Goal: Task Accomplishment & Management: Manage account settings

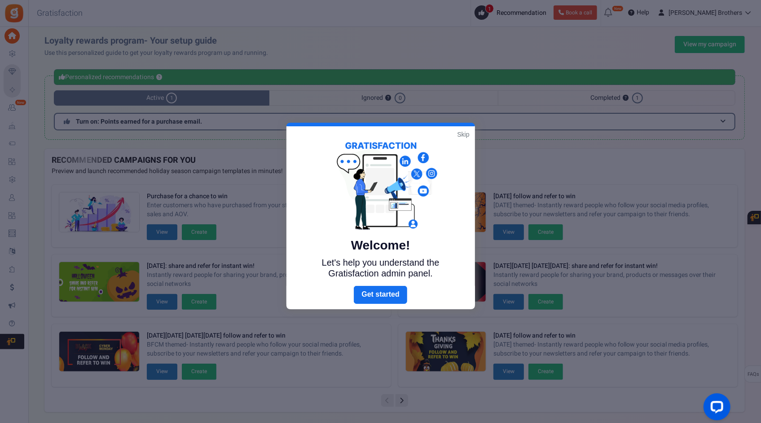
click at [465, 133] on link "Skip" at bounding box center [463, 134] width 12 height 9
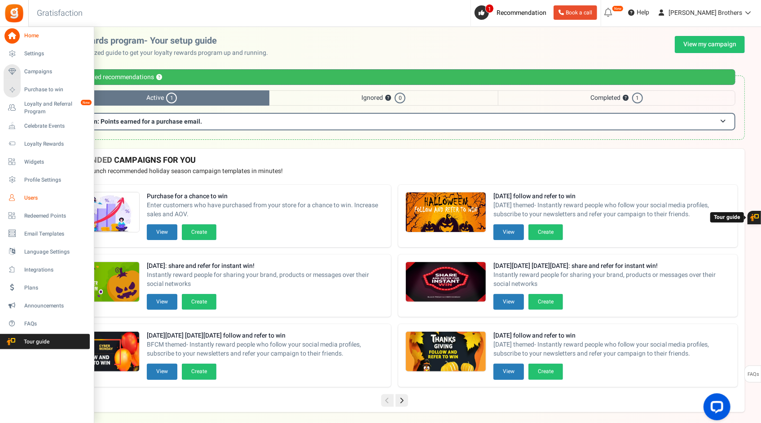
click at [25, 196] on span "Users" at bounding box center [55, 198] width 63 height 8
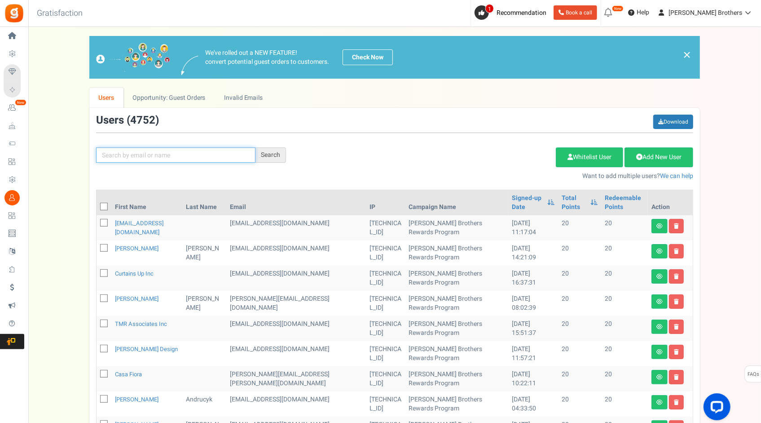
click at [150, 154] on input "text" at bounding box center [175, 154] width 159 height 15
paste input "[PERSON_NAME][EMAIL_ADDRESS][DOMAIN_NAME]"
type input "[PERSON_NAME][EMAIL_ADDRESS][DOMAIN_NAME]"
click at [270, 153] on div "Search" at bounding box center [270, 154] width 31 height 15
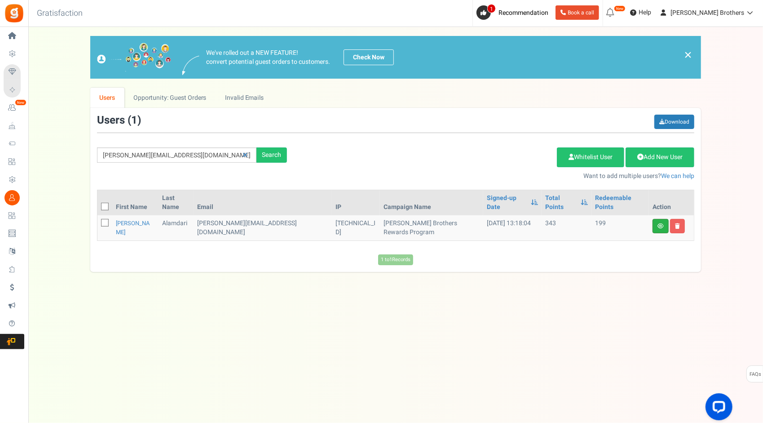
click at [661, 219] on link at bounding box center [660, 226] width 16 height 14
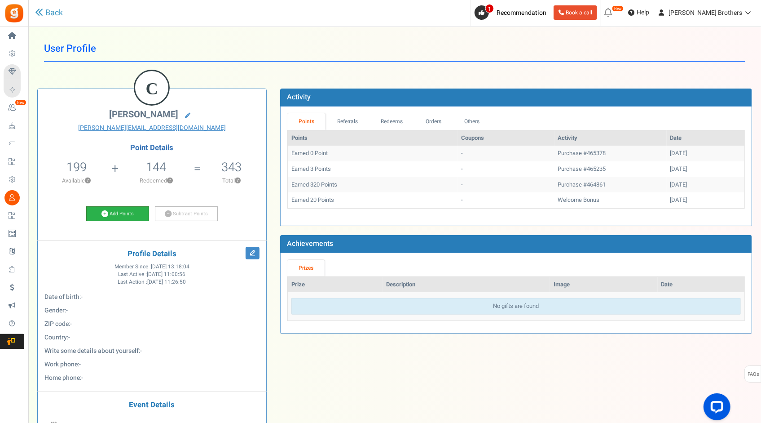
click at [123, 214] on link "Add Points" at bounding box center [117, 213] width 63 height 15
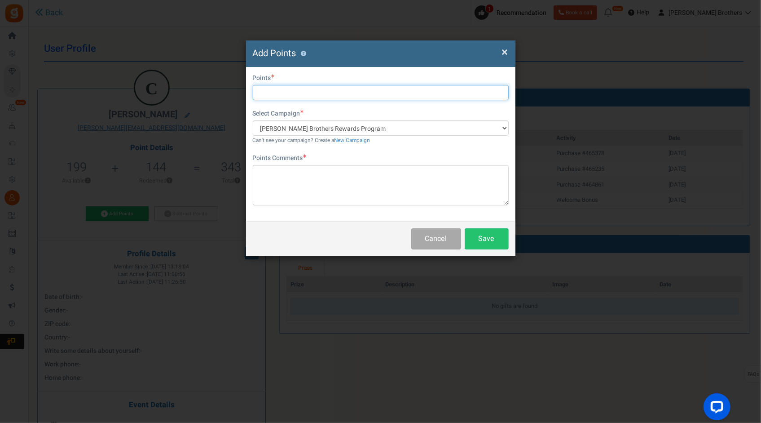
click at [308, 92] on input "text" at bounding box center [381, 92] width 256 height 15
type input "7"
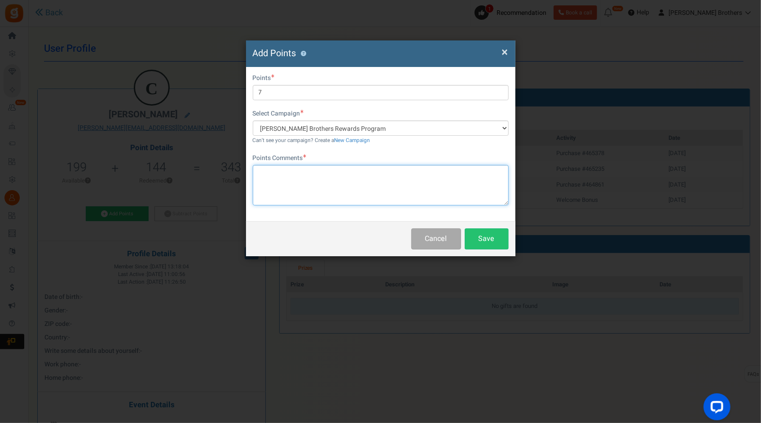
click at [319, 171] on textarea at bounding box center [381, 185] width 256 height 40
click at [315, 185] on textarea "To enrich screen reader interactions, please activate Accessibility in Grammarl…" at bounding box center [381, 185] width 256 height 40
paste textarea "Web order 465378 customer used a total of $143.20 HB Bucks HOWEVER her QB invoi…"
click at [454, 172] on textarea "Web order 465378 customer used a total of $143.20 HB Bucks HOWEVER her QB invoi…" at bounding box center [381, 185] width 256 height 40
click at [383, 182] on textarea "Web order 465378 customer used a total of $143.20 HB Bucks HOWEVER, her QB invo…" at bounding box center [381, 185] width 256 height 40
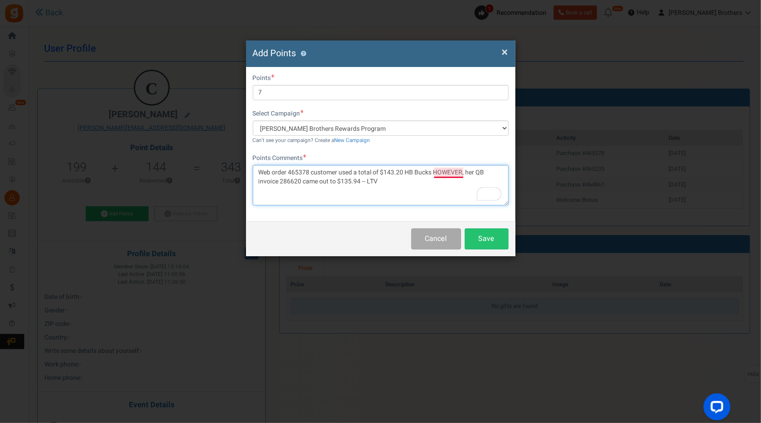
click at [462, 174] on textarea "Web order 465378 customer used a total of $143.20 HB Bucks HOWEVER, her QB invo…" at bounding box center [381, 185] width 256 height 40
click at [401, 192] on textarea "Web order 465378 customer used a total of $143.20 HB Bucks HOWEVER, her QB invo…" at bounding box center [381, 185] width 256 height 40
click at [449, 174] on textarea "Web order 465378 customer used a total of $143.20 HB Bucks HOWEVER, her QB invo…" at bounding box center [381, 185] width 256 height 40
click at [328, 176] on textarea "Web order 465378 customer used a total of $143.20 HB Bucks. However, her QB inv…" at bounding box center [381, 185] width 256 height 40
click at [287, 181] on textarea "Web order 465378 customer used a total of $143.20 HB Bucks. However, her QB inv…" at bounding box center [381, 185] width 256 height 40
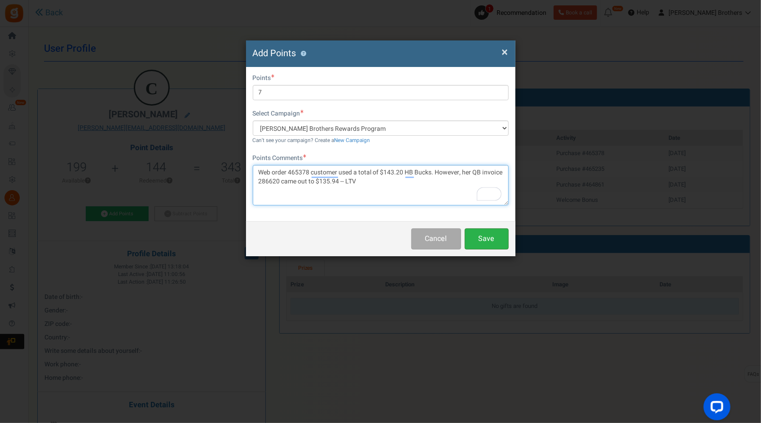
type textarea "Web order 465378 customer used a total of $143.20 HB Bucks. However, her QB inv…"
click at [488, 241] on button "Save" at bounding box center [487, 238] width 44 height 21
